Goal: Navigation & Orientation: Find specific page/section

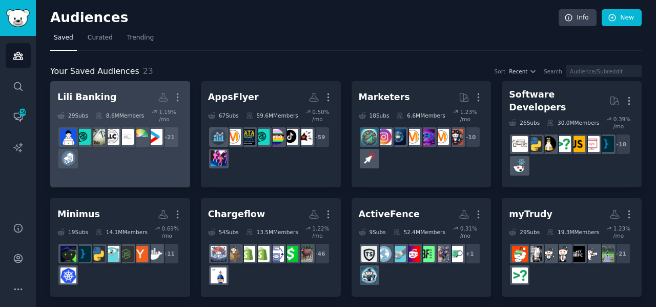
click at [114, 105] on h2 "Lili Banking More" at bounding box center [120, 97] width 126 height 18
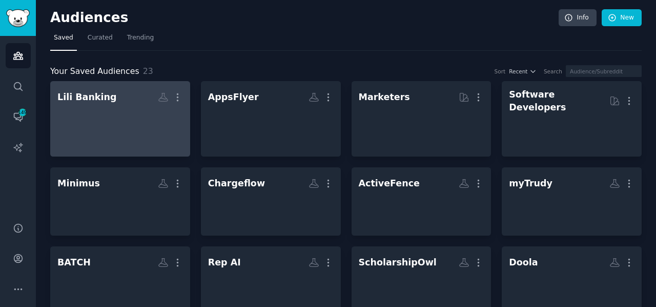
click at [103, 110] on div at bounding box center [120, 124] width 126 height 36
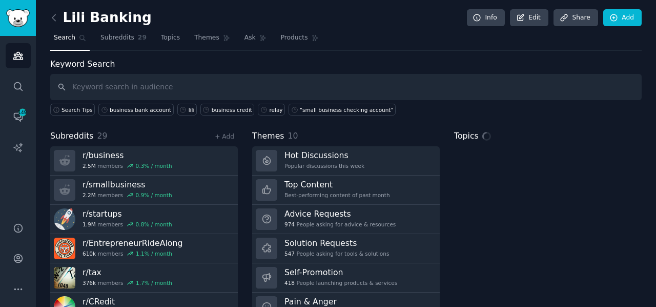
scroll to position [45, 0]
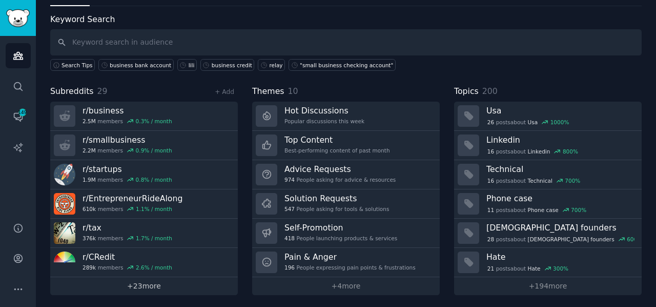
click at [141, 284] on link "+ 23 more" at bounding box center [144, 286] width 188 height 18
